Goal: Information Seeking & Learning: Learn about a topic

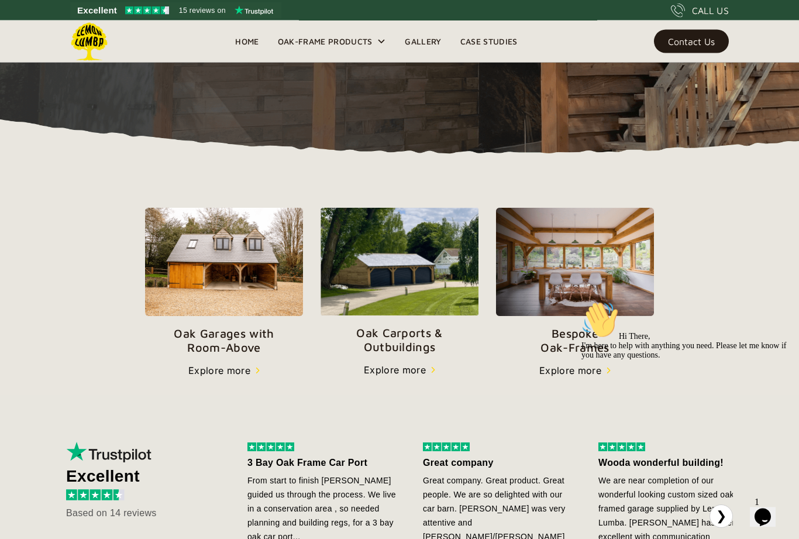
scroll to position [285, 0]
click at [409, 284] on img at bounding box center [400, 262] width 158 height 108
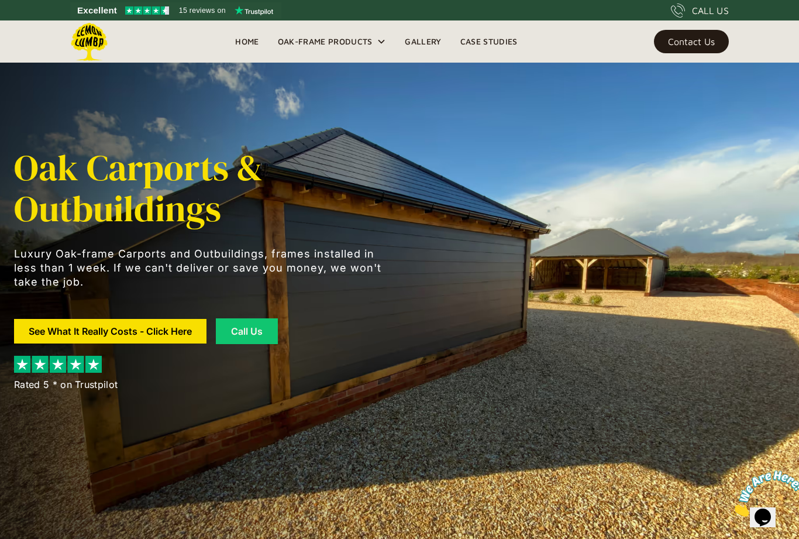
click at [61, 332] on link "See What It Really Costs - Click Here" at bounding box center [110, 331] width 192 height 25
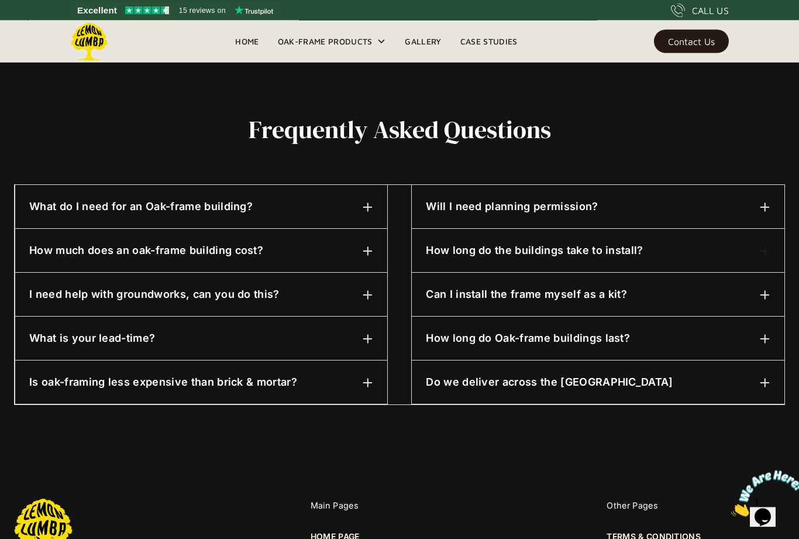
scroll to position [521, 0]
click at [375, 246] on div "How much does an oak-frame building cost? It depends on the size and specificat…" at bounding box center [201, 251] width 372 height 44
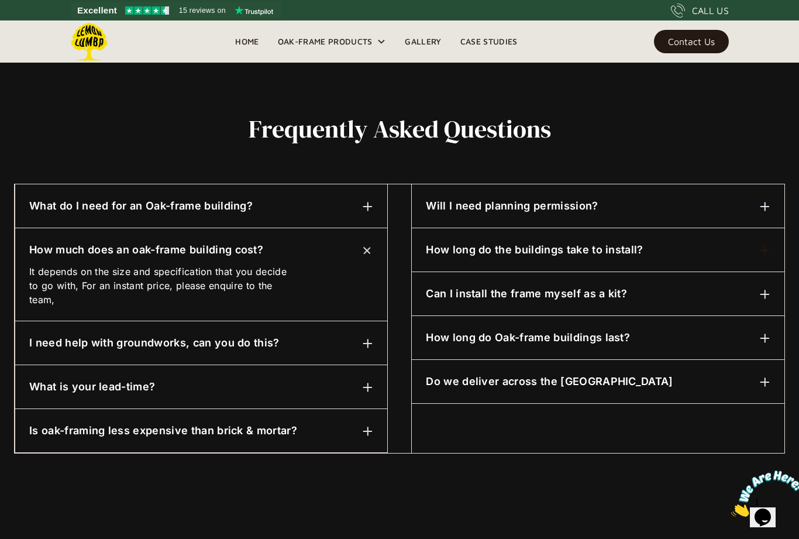
click at [751, 205] on div "Will I need planning permission?" at bounding box center [598, 205] width 345 height 15
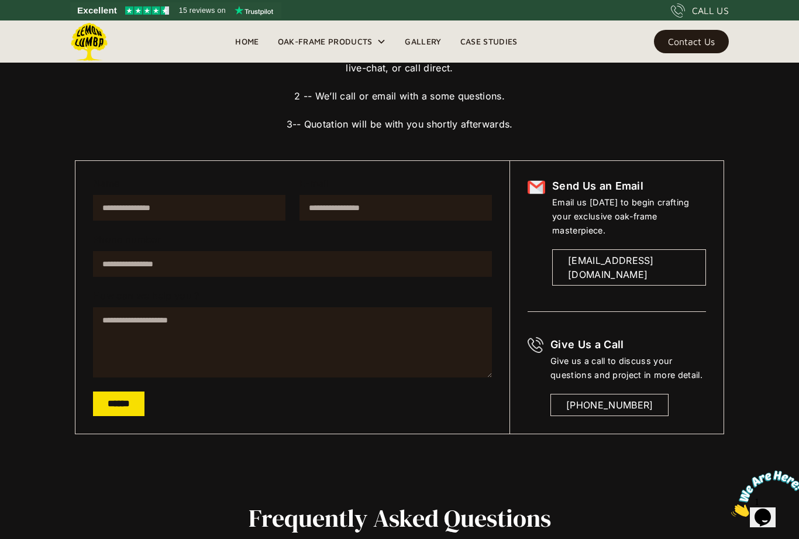
scroll to position [25, 0]
